Goal: Task Accomplishment & Management: Complete application form

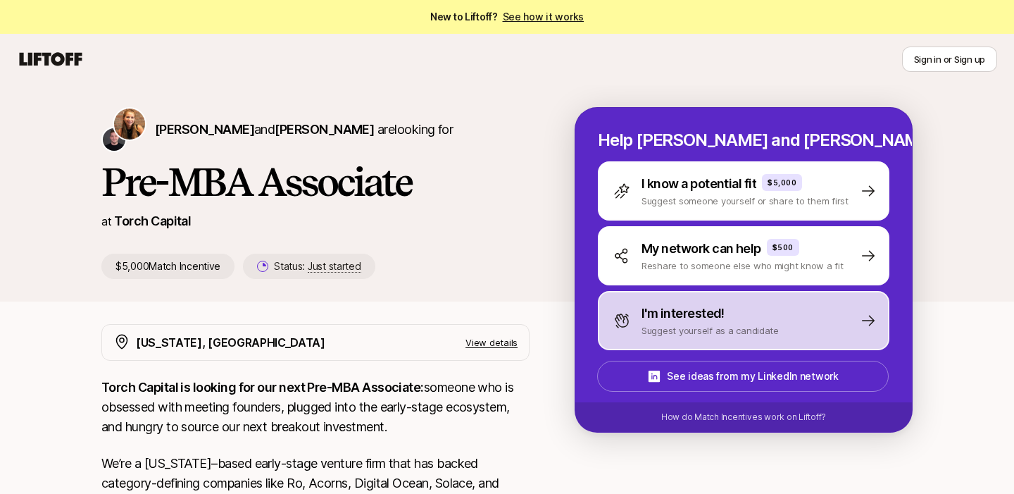
click at [744, 337] on p "Suggest yourself as a candidate" at bounding box center [709, 330] width 137 height 14
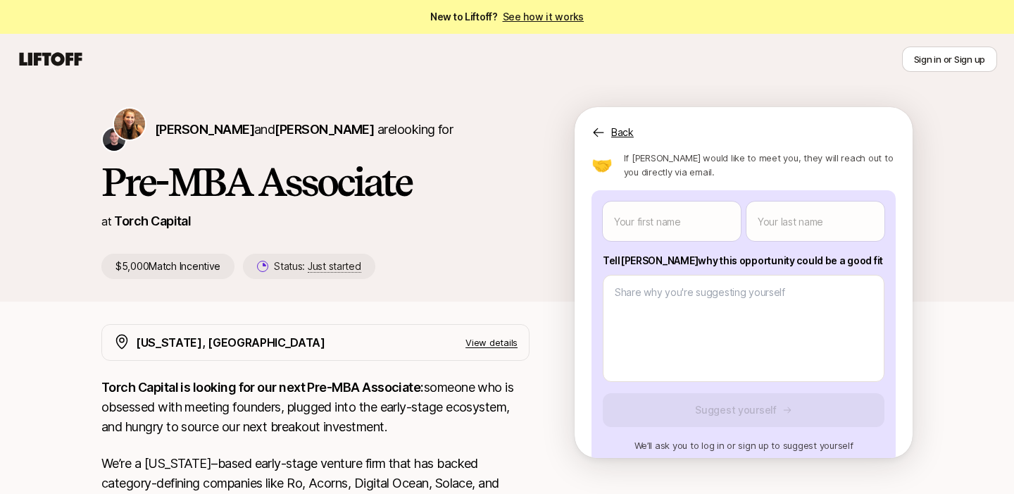
scroll to position [138, 0]
type textarea "x"
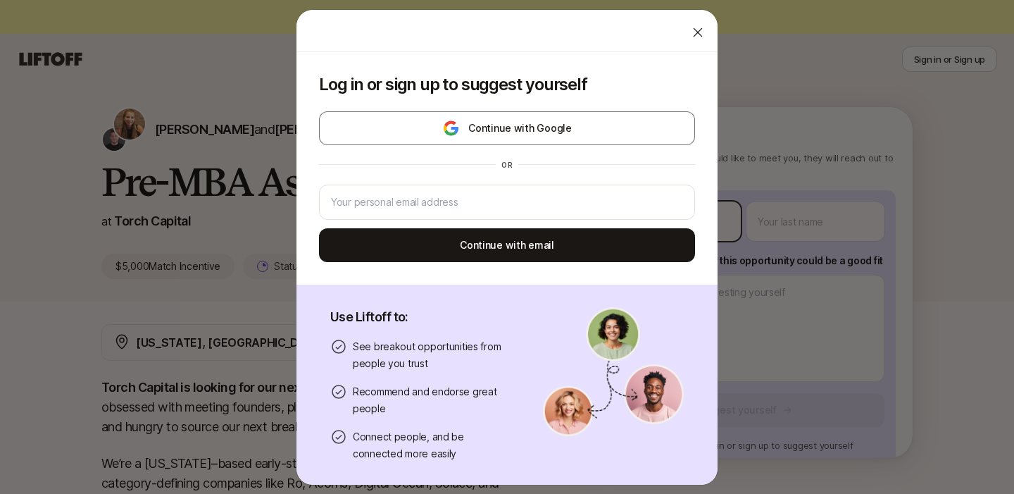
click at [687, 223] on body "New to Liftoff? See how it works Sign in or Sign up Sign in or Sign up [PERSON_…" at bounding box center [507, 247] width 1014 height 494
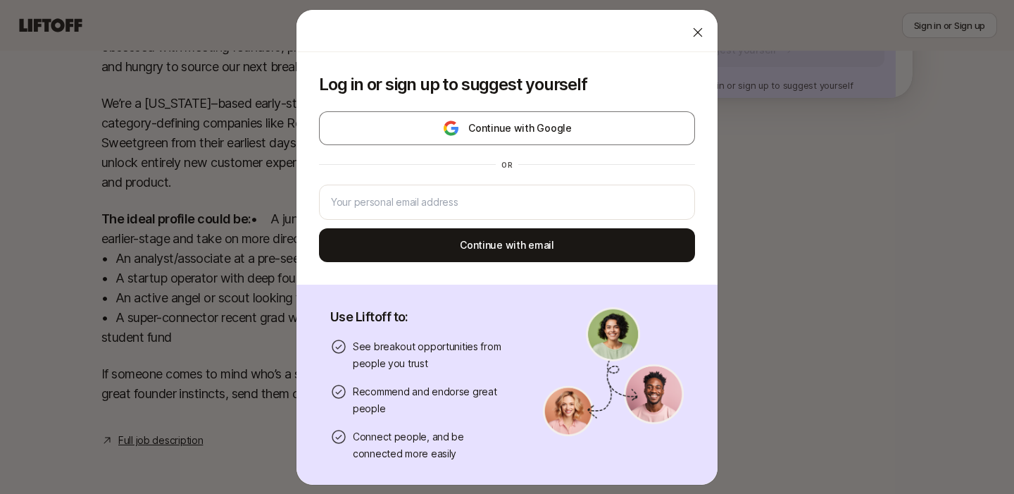
scroll to position [377, 0]
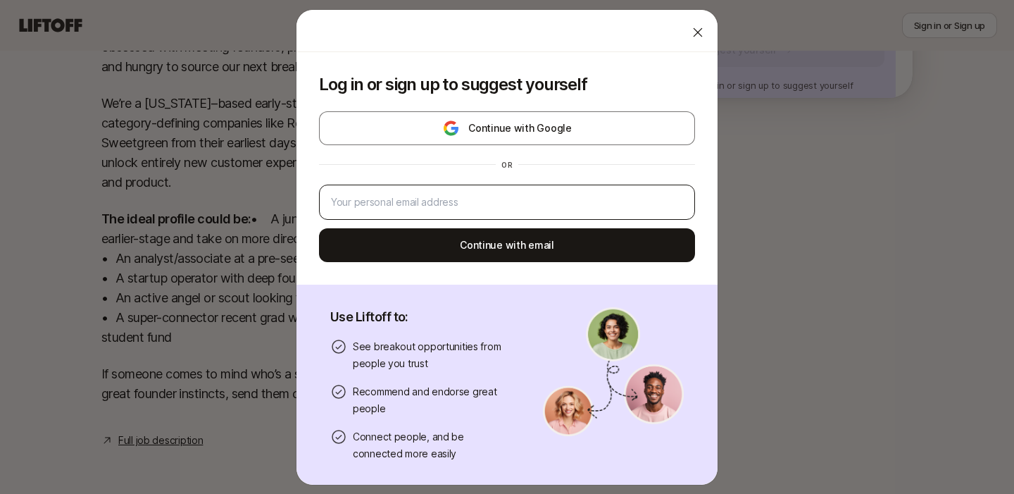
click at [481, 189] on div at bounding box center [507, 201] width 376 height 35
click at [482, 184] on div at bounding box center [507, 201] width 376 height 35
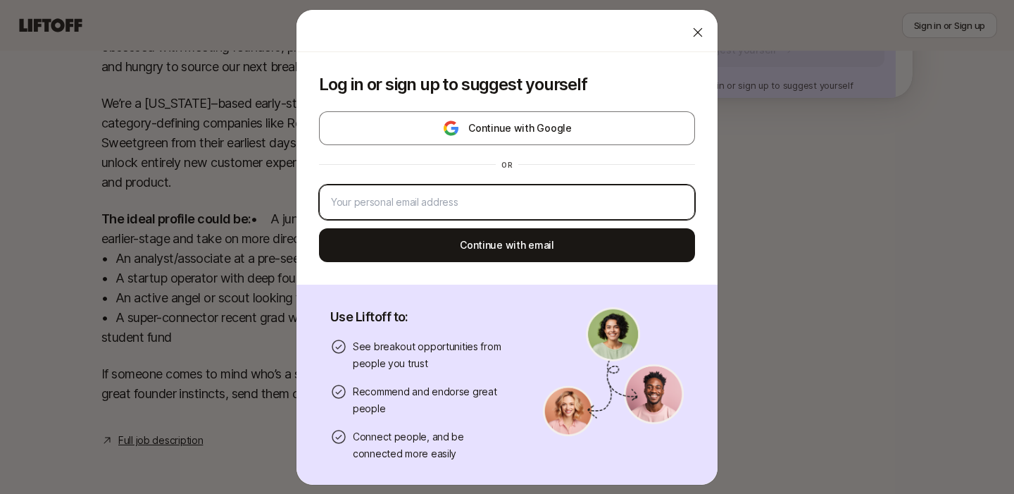
click at [482, 194] on input "email" at bounding box center [507, 202] width 352 height 17
type input "[EMAIL_ADDRESS][DOMAIN_NAME]"
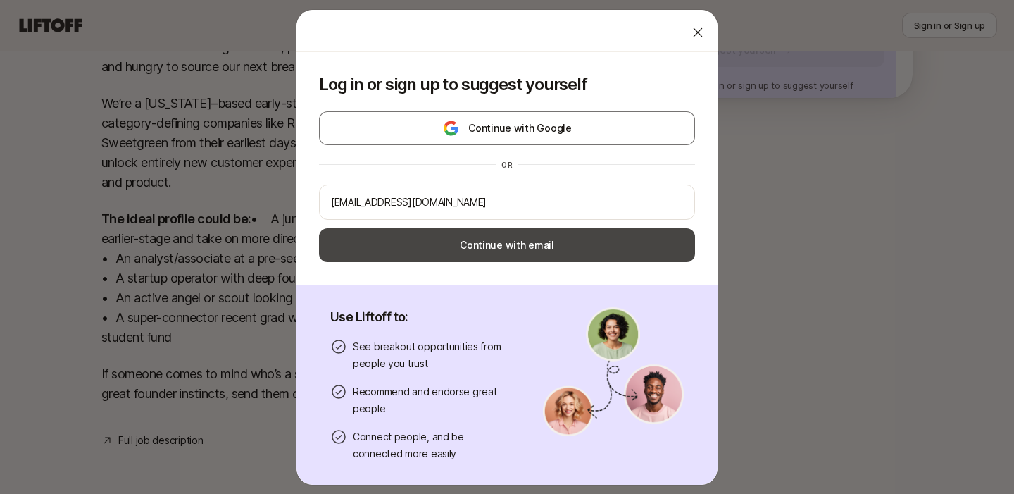
click at [476, 228] on button "Continue with email" at bounding box center [507, 245] width 376 height 34
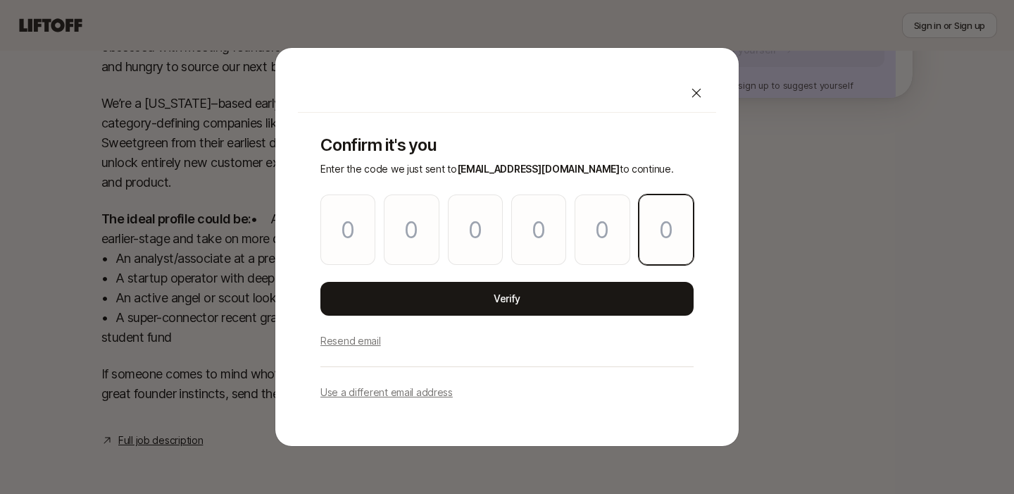
paste input "0"
type input "1"
type input "7"
type input "3"
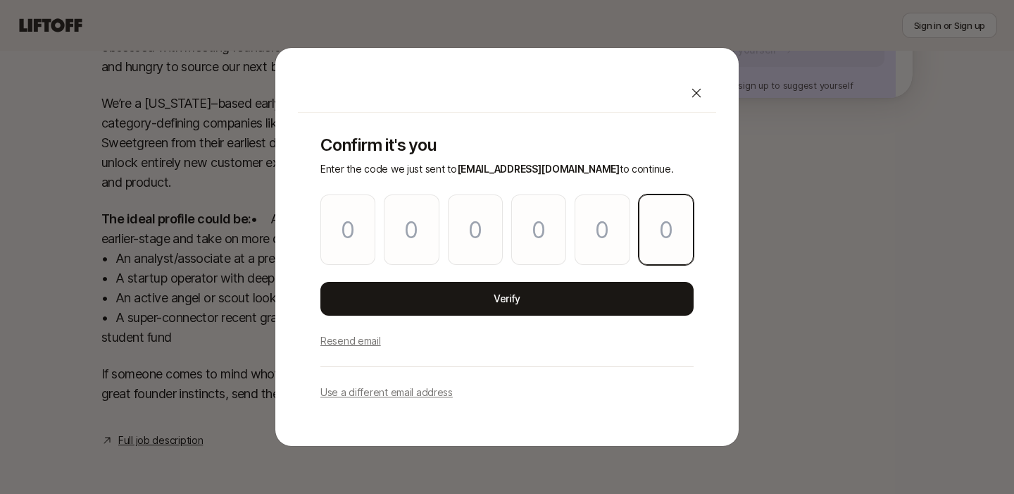
type input "9"
type input "0"
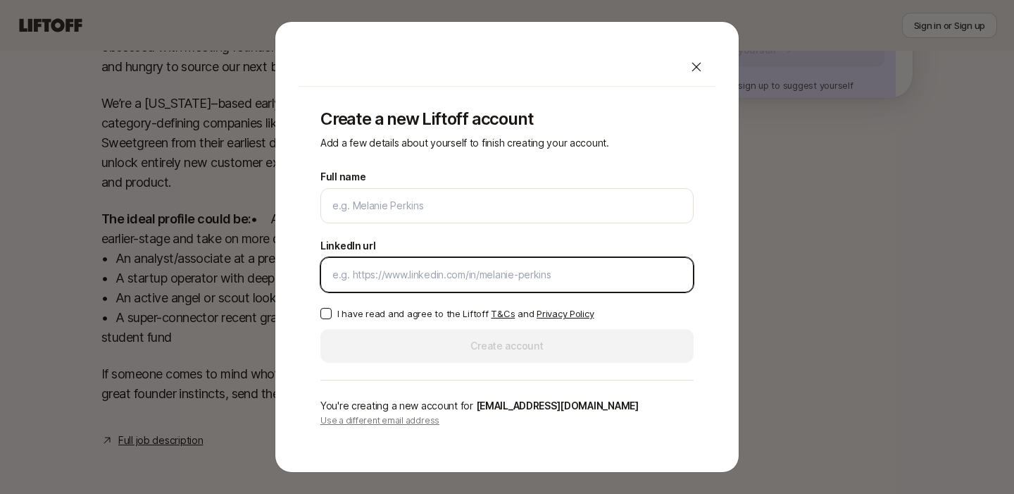
click at [472, 277] on input "LinkedIn url" at bounding box center [506, 274] width 349 height 17
paste input "[URL][DOMAIN_NAME][PERSON_NAME]"
type input "[URL][DOMAIN_NAME][PERSON_NAME]"
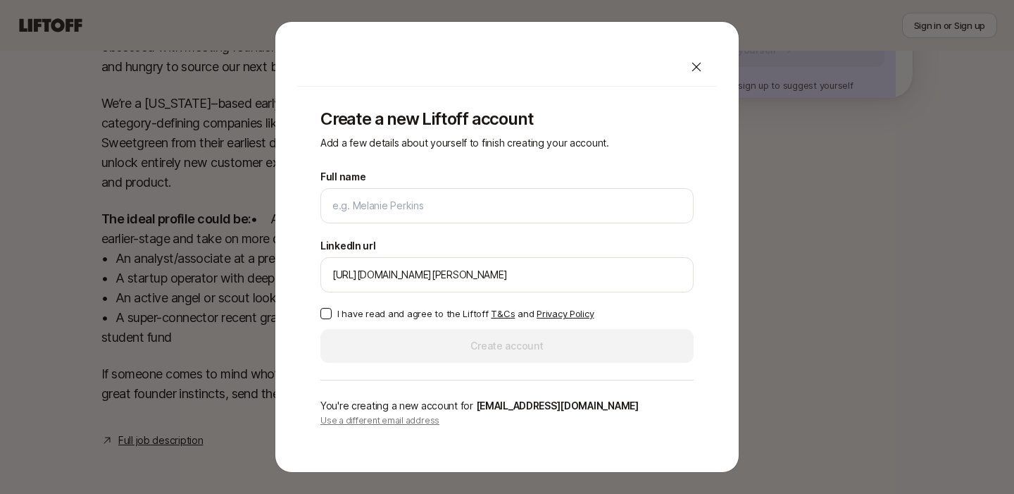
click at [332, 318] on button "I have read and agree to the Liftoff T&Cs and Privacy Policy" at bounding box center [325, 313] width 11 height 11
click at [385, 220] on div at bounding box center [506, 205] width 373 height 35
click at [385, 211] on div at bounding box center [506, 205] width 373 height 35
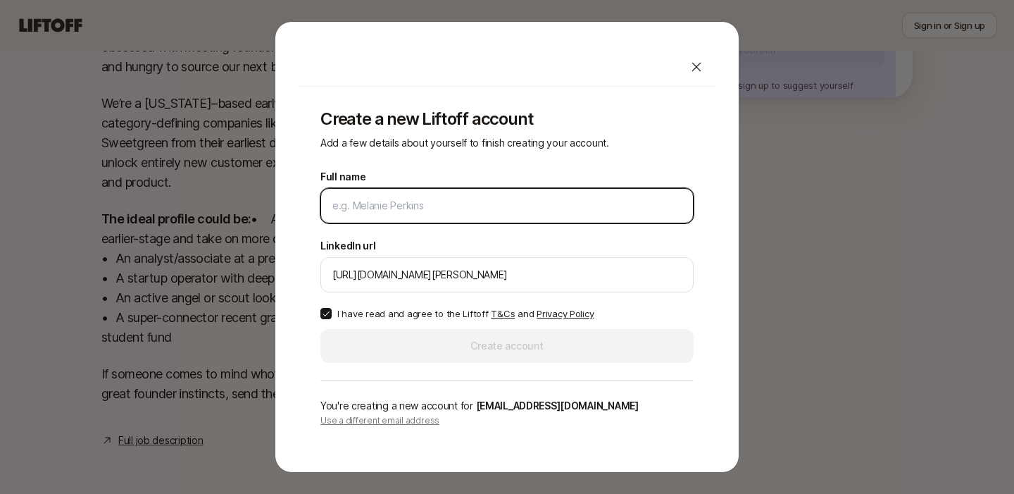
click at [387, 202] on input "Full name" at bounding box center [506, 205] width 349 height 17
type input "[PERSON_NAME]"
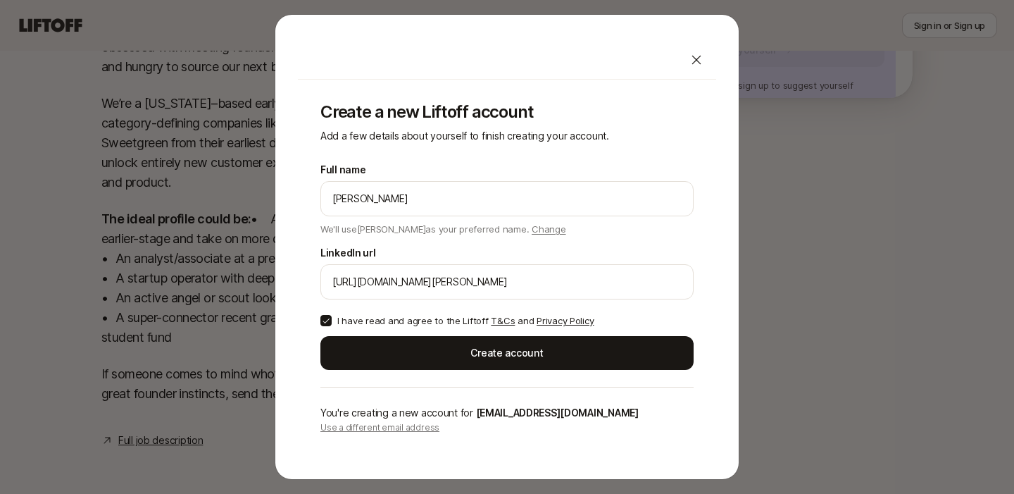
click at [444, 234] on p "We'll use [PERSON_NAME] as your preferred name. Change" at bounding box center [443, 227] width 246 height 17
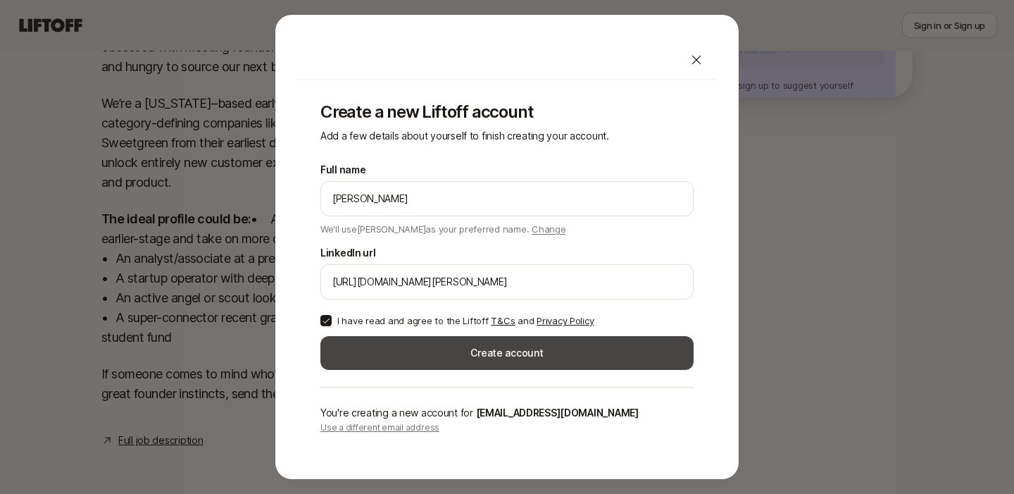
click at [471, 370] on button "Create account" at bounding box center [506, 353] width 373 height 34
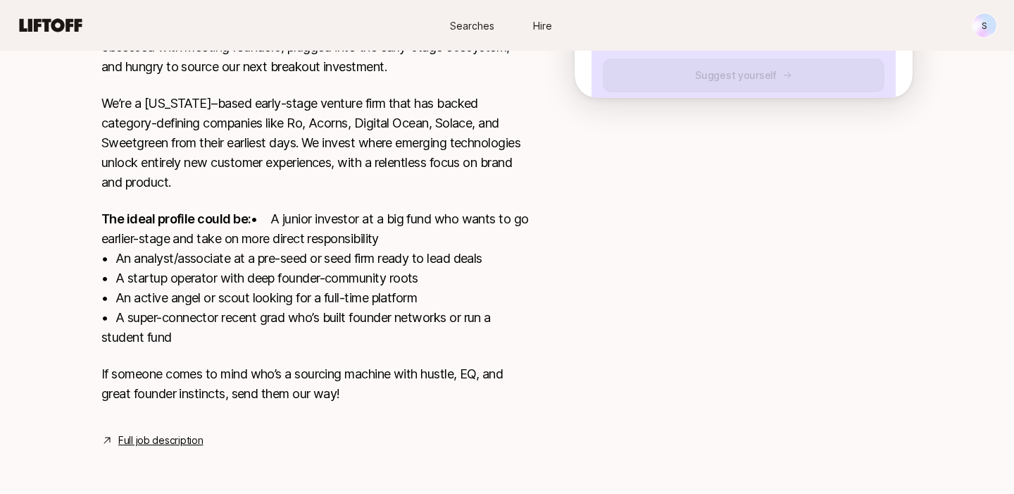
scroll to position [384, 0]
type textarea "x"
click at [201, 432] on link "Full job description" at bounding box center [160, 440] width 84 height 17
